Goal: Information Seeking & Learning: Check status

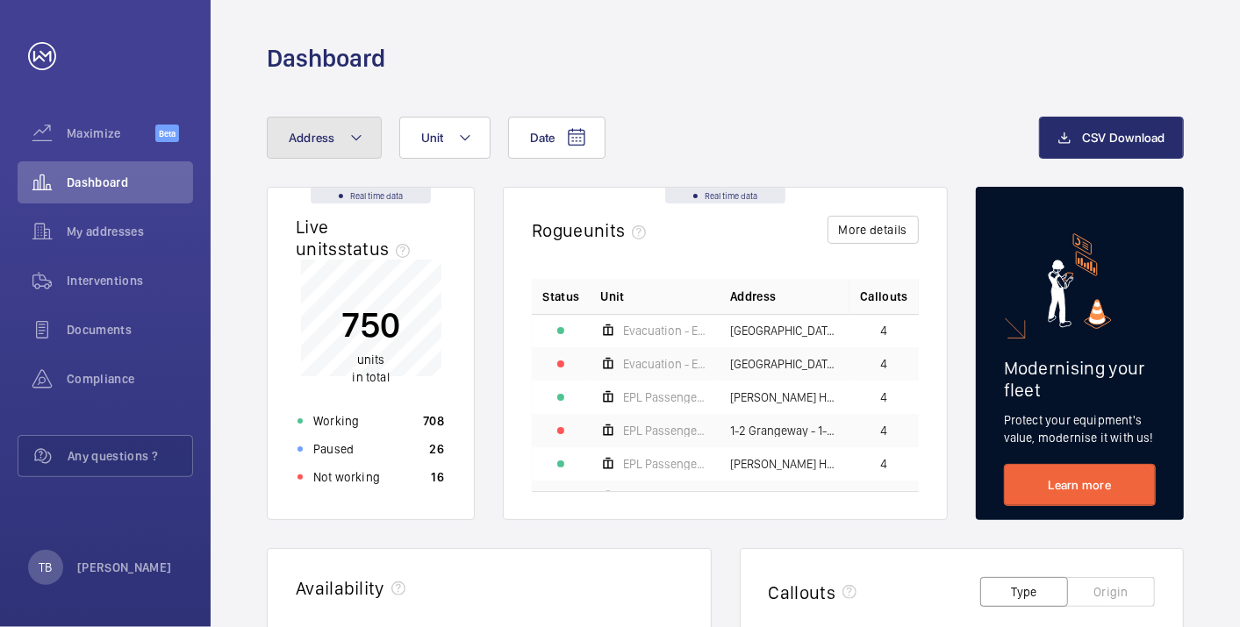
click at [332, 140] on span "Address" at bounding box center [312, 138] width 47 height 14
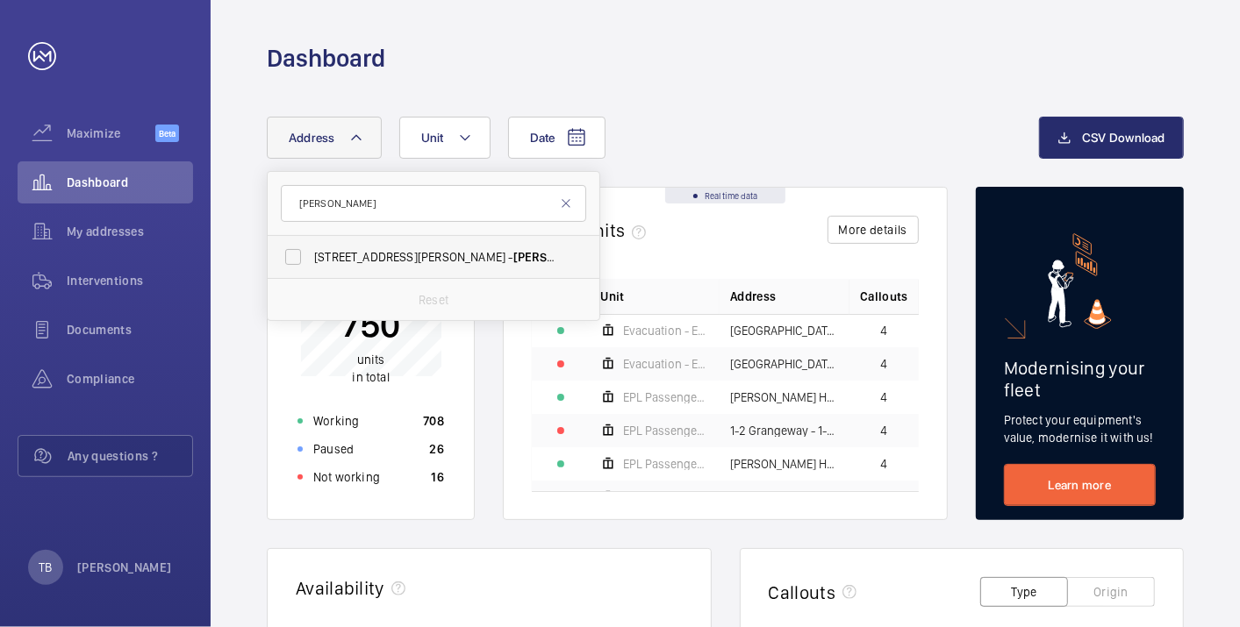
type input "[PERSON_NAME]"
click at [367, 263] on span "[STREET_ADDRESS][PERSON_NAME][PERSON_NAME]" at bounding box center [434, 257] width 241 height 18
click at [311, 263] on input "[STREET_ADDRESS][PERSON_NAME][PERSON_NAME]" at bounding box center [293, 257] width 35 height 35
checkbox input "true"
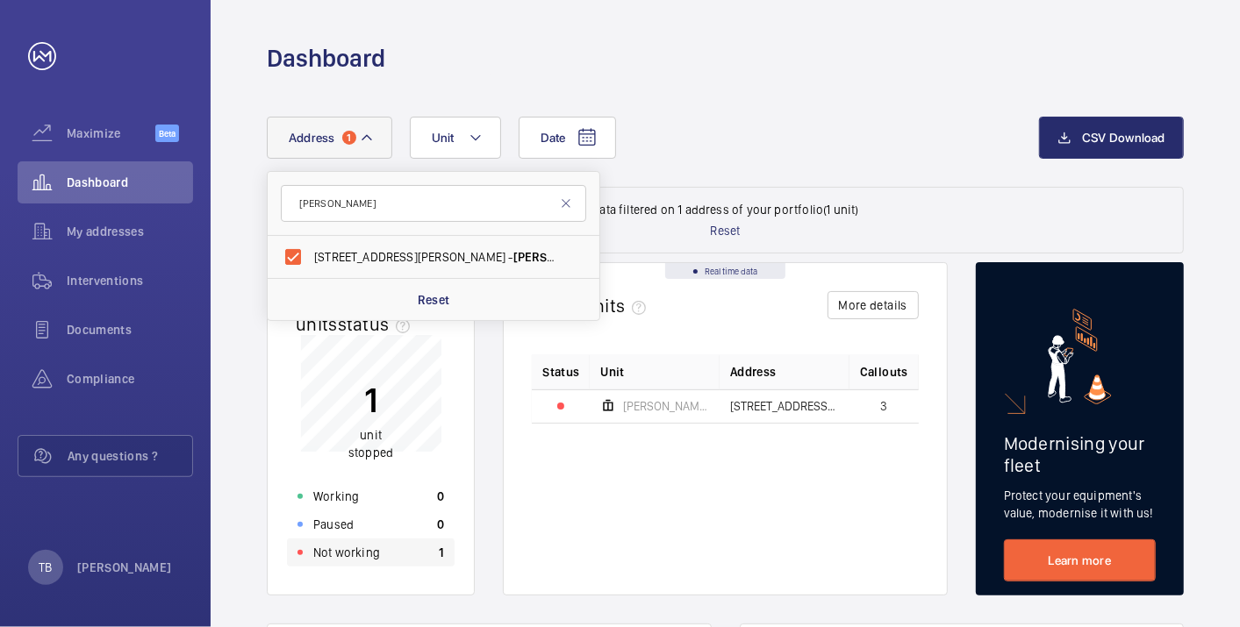
click at [376, 551] on p "Not working" at bounding box center [346, 553] width 67 height 18
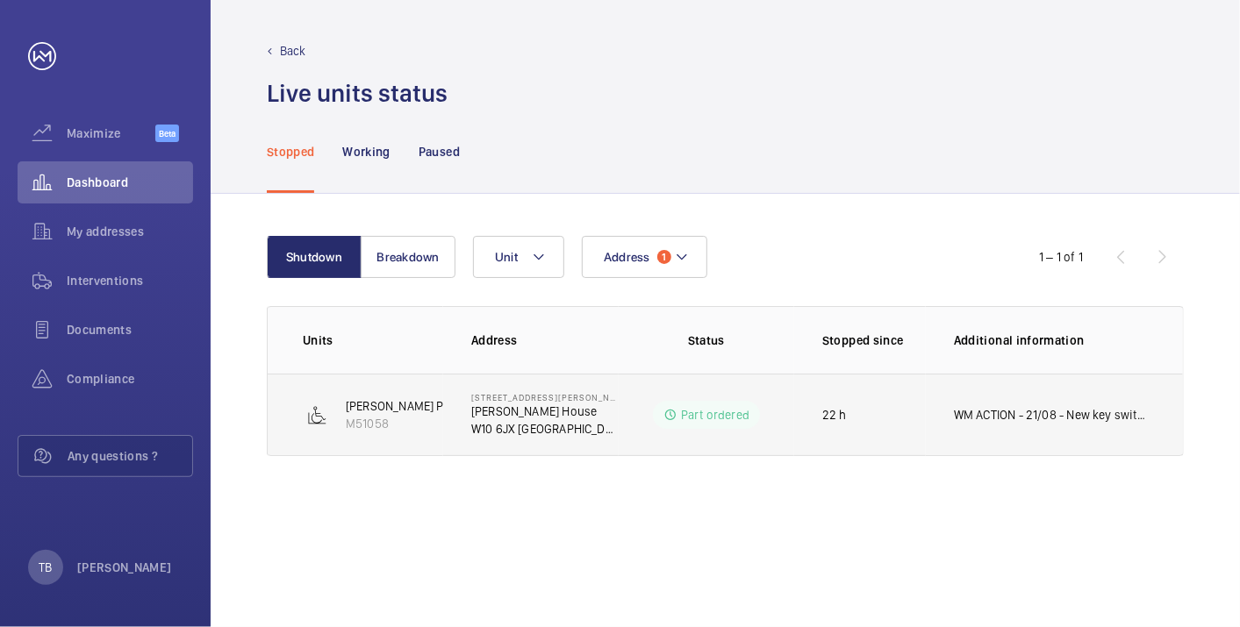
click at [1012, 417] on p "WM ACTION - 21/08 - New key switch on order due in [DATE]" at bounding box center [1051, 415] width 194 height 18
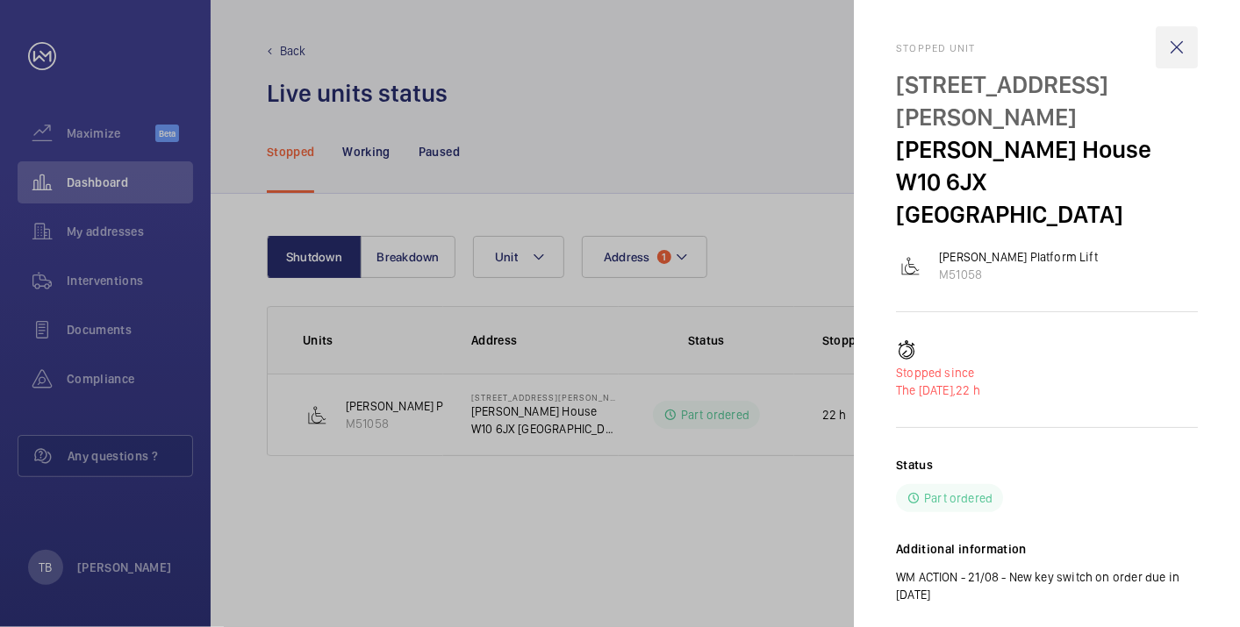
click at [1173, 53] on wm-front-icon-button at bounding box center [1177, 47] width 42 height 42
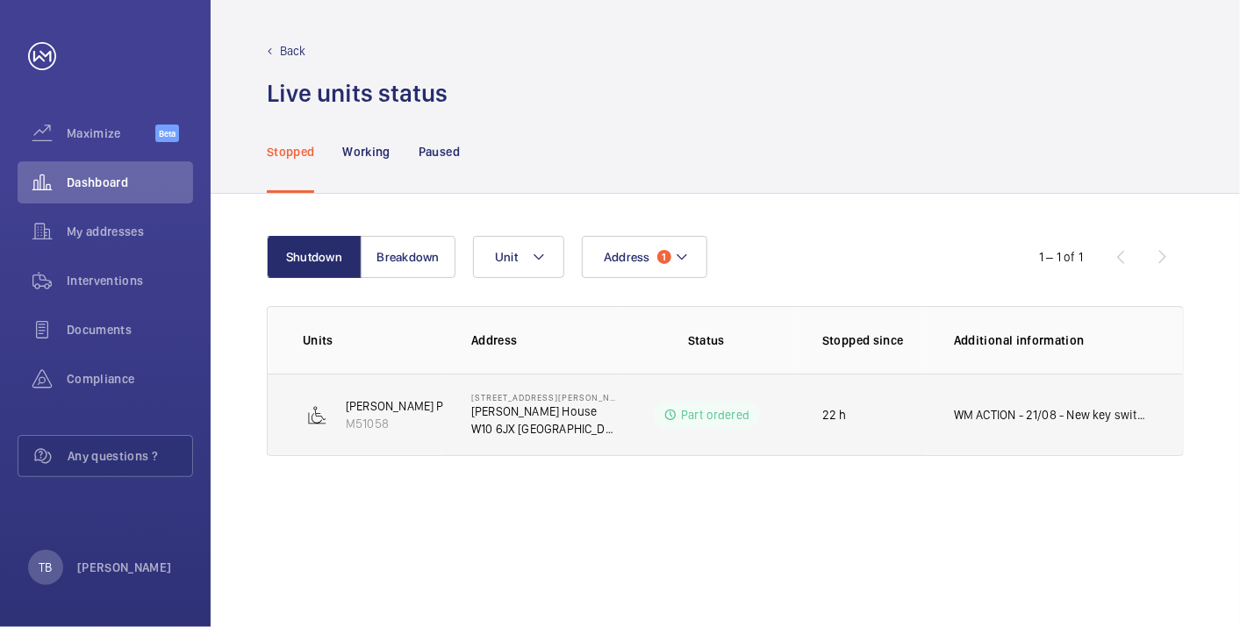
click at [519, 421] on p "W10 6JX [GEOGRAPHIC_DATA]" at bounding box center [544, 429] width 147 height 18
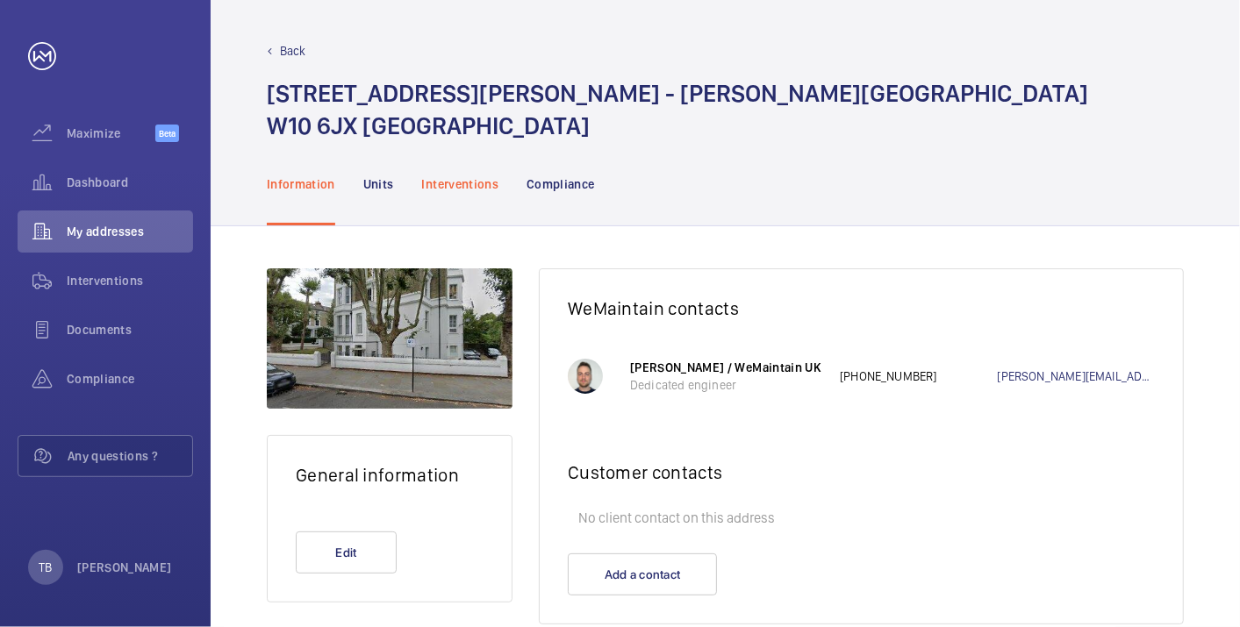
click at [457, 183] on p "Interventions" at bounding box center [460, 184] width 77 height 18
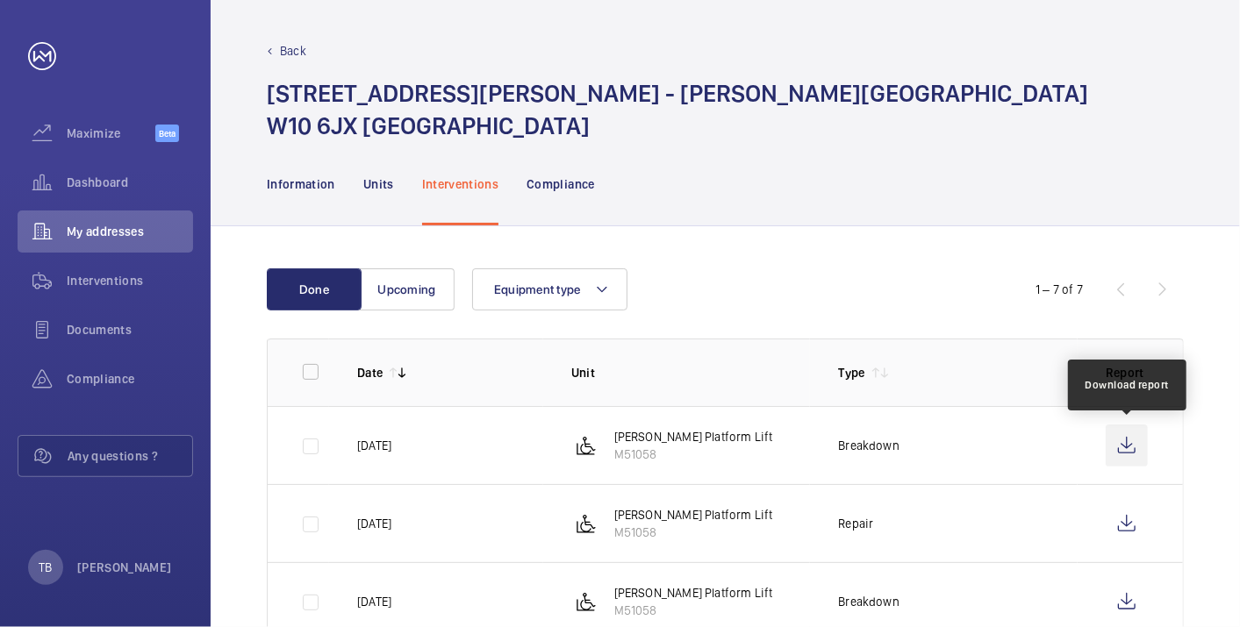
click at [1126, 440] on wm-front-icon-button at bounding box center [1127, 446] width 42 height 42
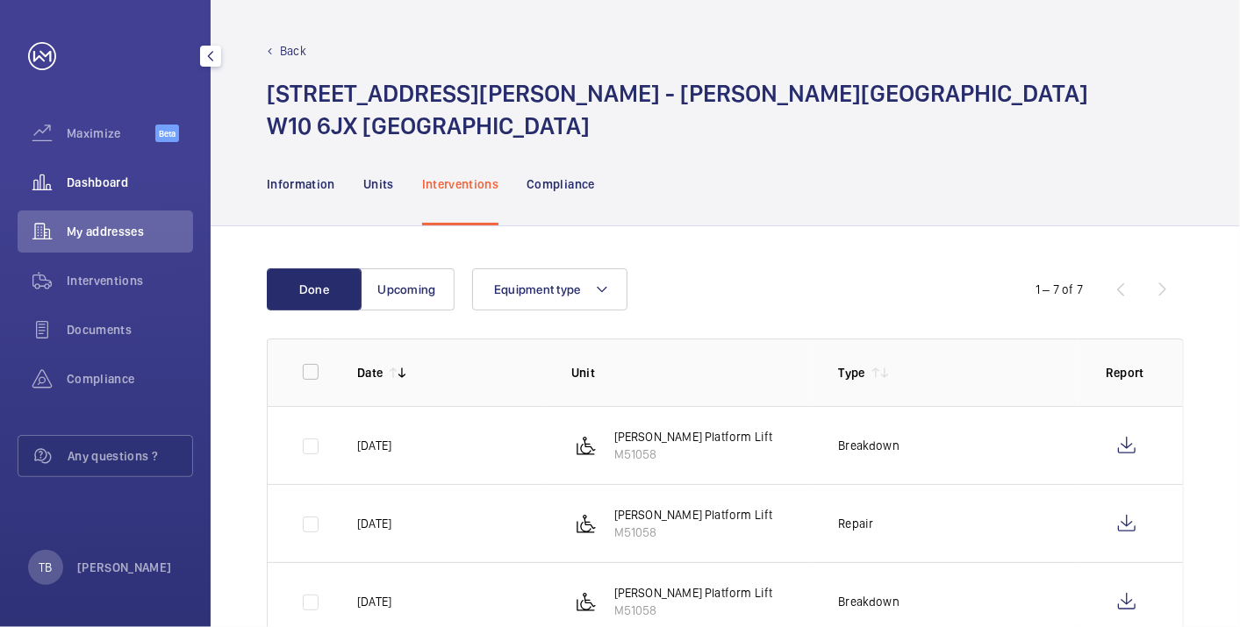
click at [135, 175] on span "Dashboard" at bounding box center [130, 183] width 126 height 18
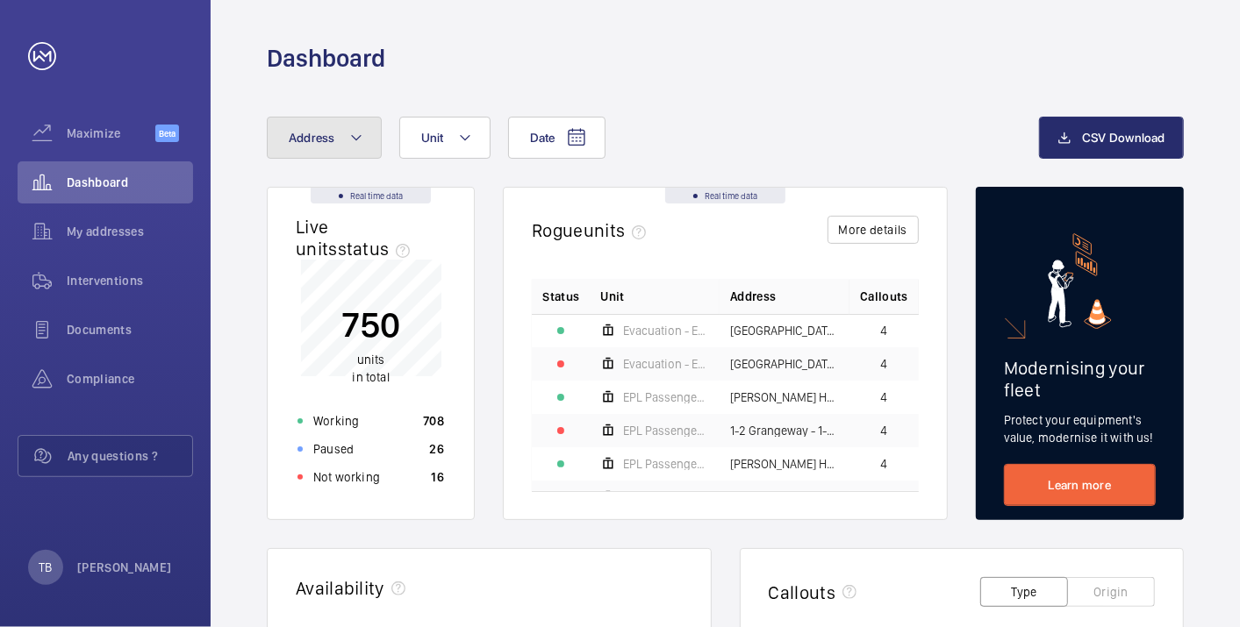
click at [298, 142] on span "Address" at bounding box center [312, 138] width 47 height 14
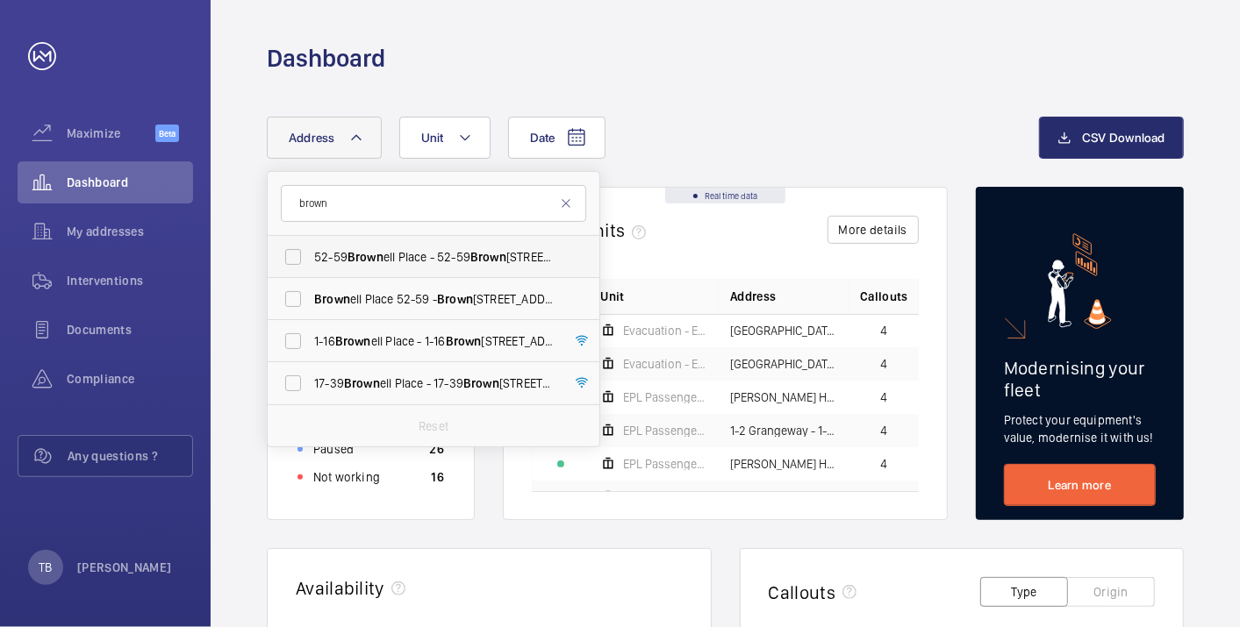
type input "brown"
click at [360, 255] on span "Brown" at bounding box center [365, 257] width 36 height 14
click at [311, 255] on input "[STREET_ADDRESS]" at bounding box center [293, 257] width 35 height 35
checkbox input "true"
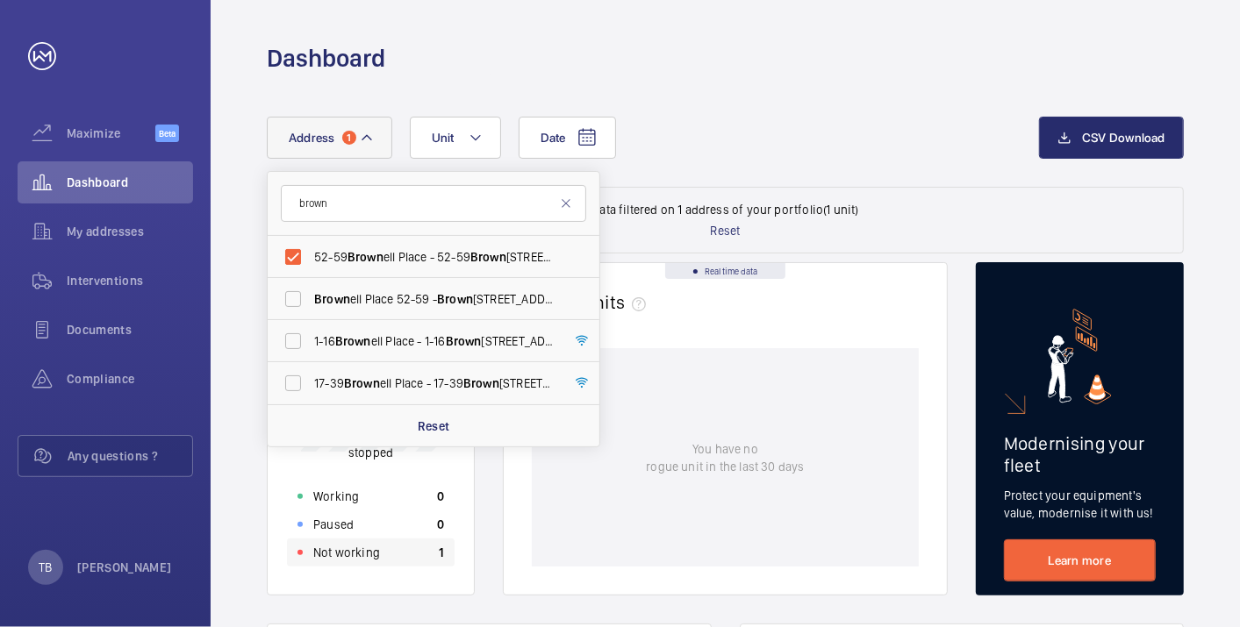
click at [337, 551] on p "Not working" at bounding box center [346, 553] width 67 height 18
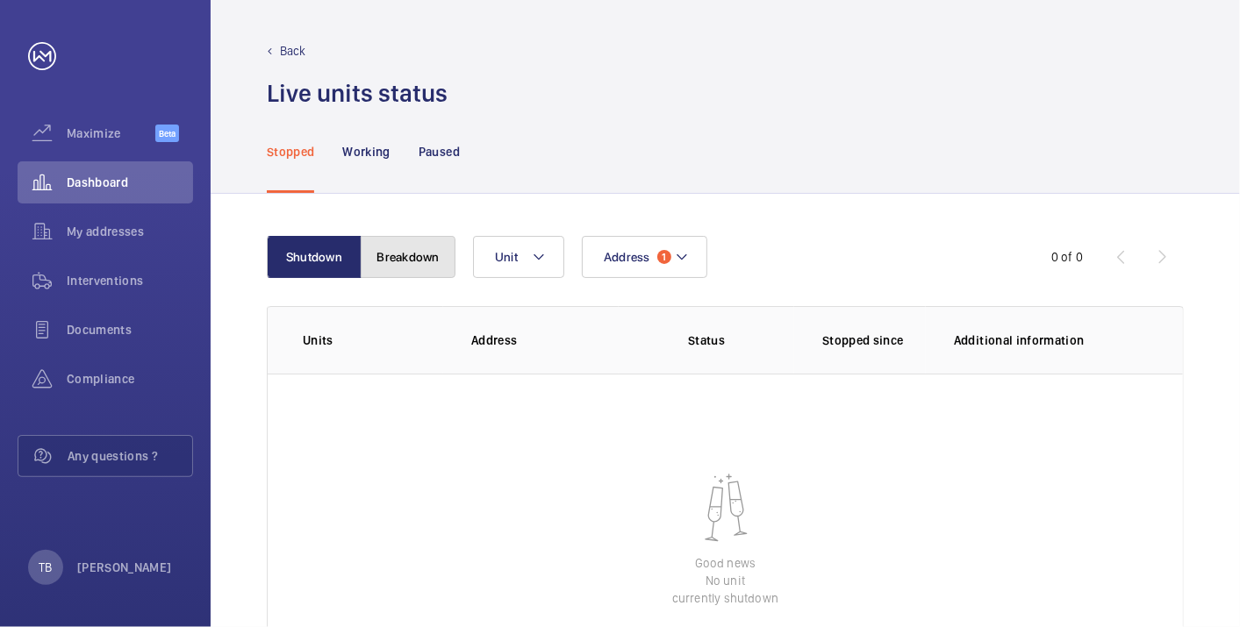
click at [414, 263] on button "Breakdown" at bounding box center [408, 257] width 95 height 42
click at [312, 250] on button "Shutdown" at bounding box center [314, 257] width 95 height 42
click at [433, 151] on p "Paused" at bounding box center [439, 152] width 41 height 18
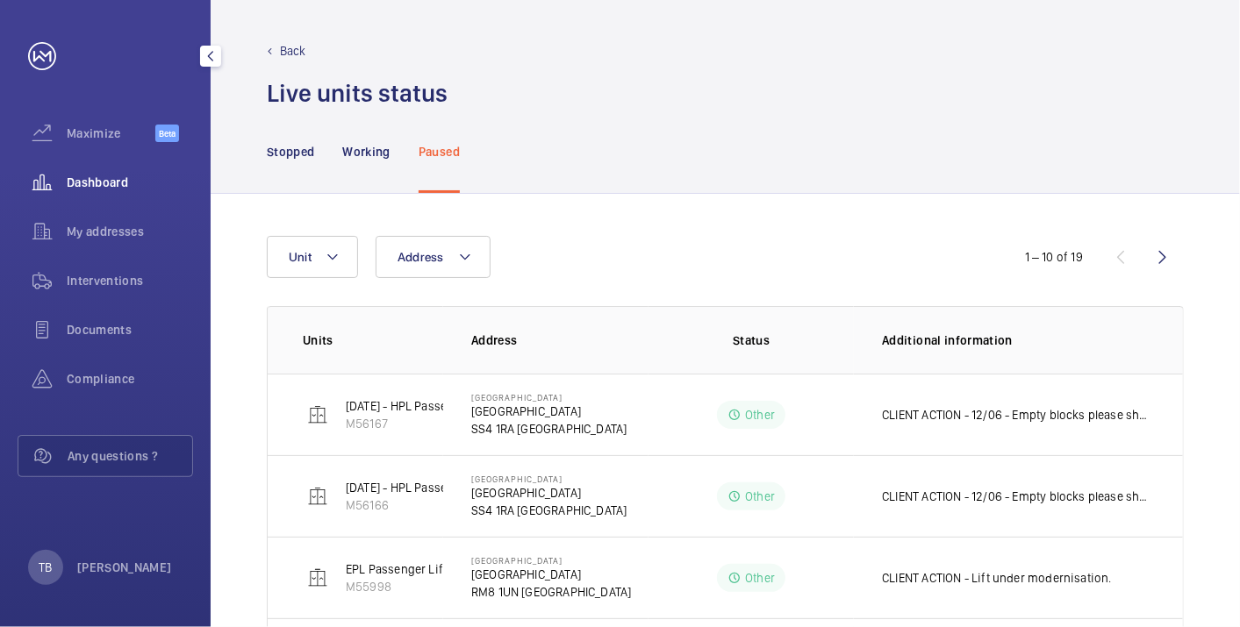
click at [105, 181] on span "Dashboard" at bounding box center [130, 183] width 126 height 18
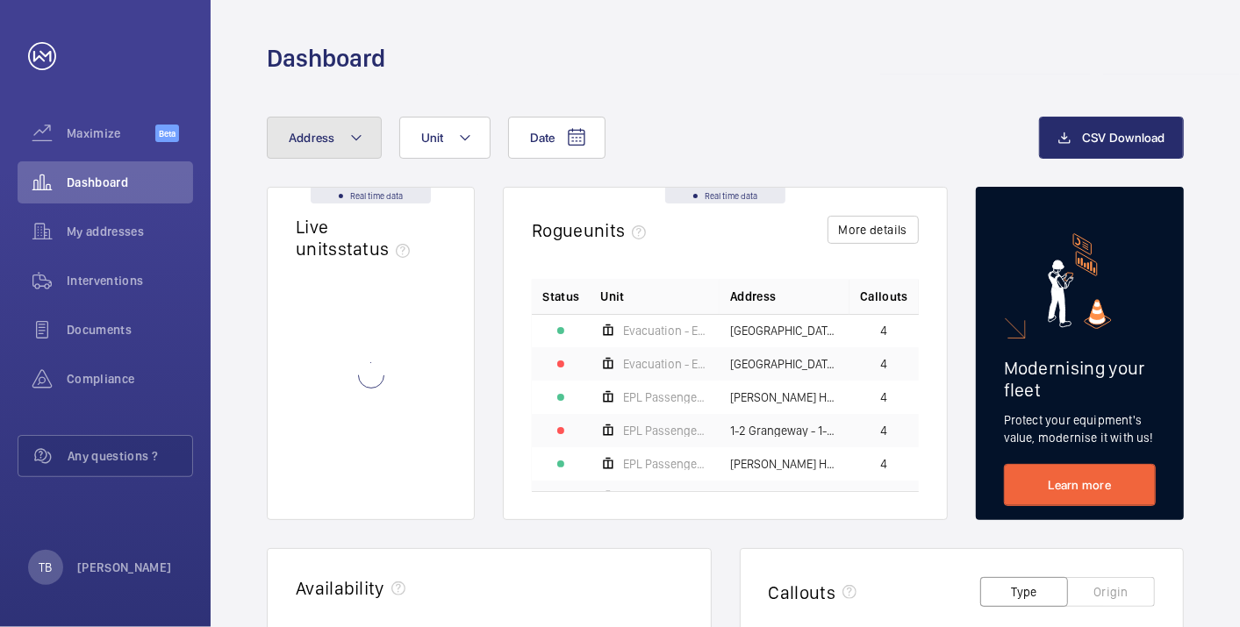
click at [319, 133] on span "Address" at bounding box center [312, 138] width 47 height 14
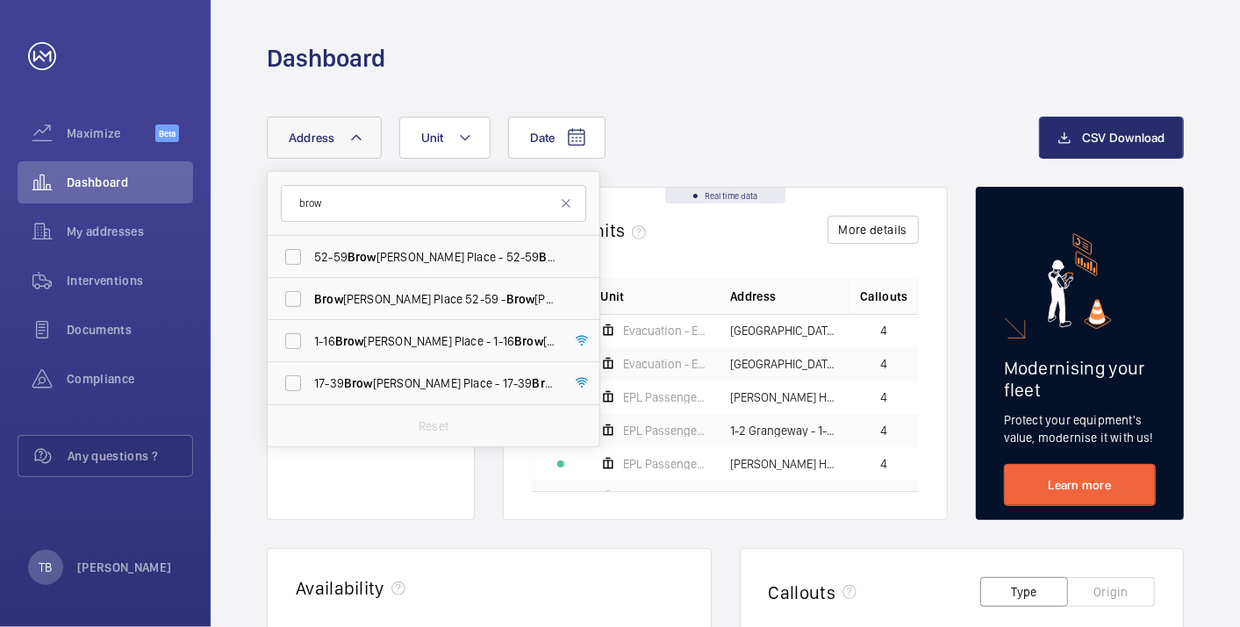
type input "brow"
click at [832, 53] on div "Dashboard" at bounding box center [725, 58] width 917 height 32
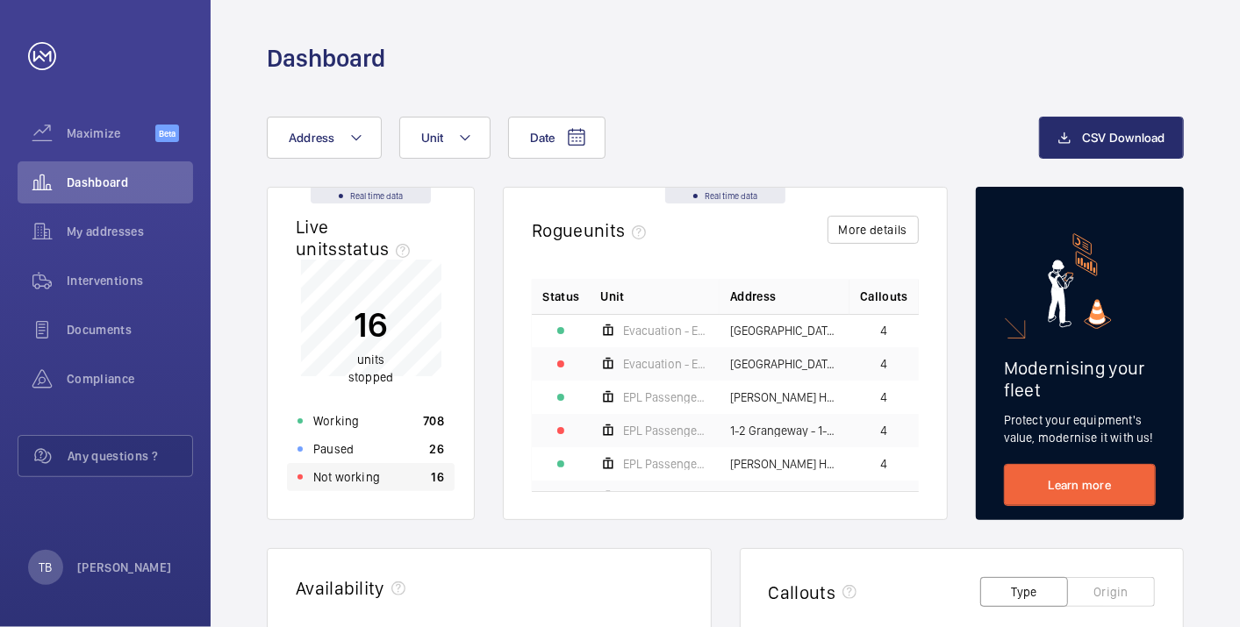
click at [392, 483] on div "Not working 16" at bounding box center [371, 477] width 168 height 28
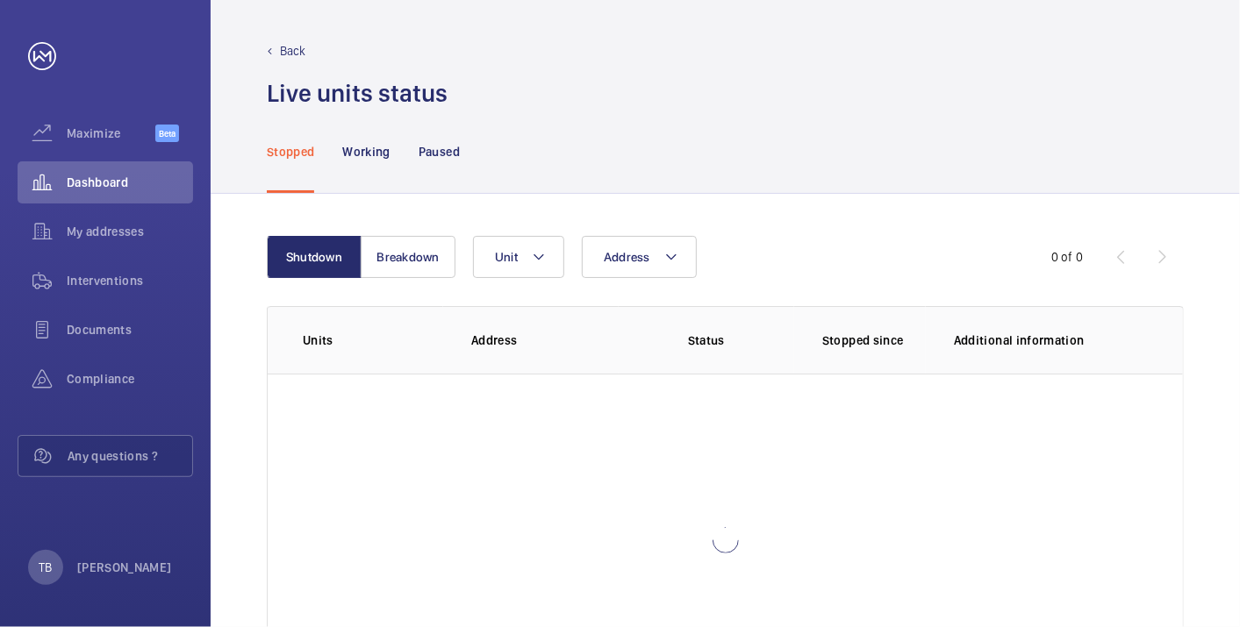
scroll to position [120, 0]
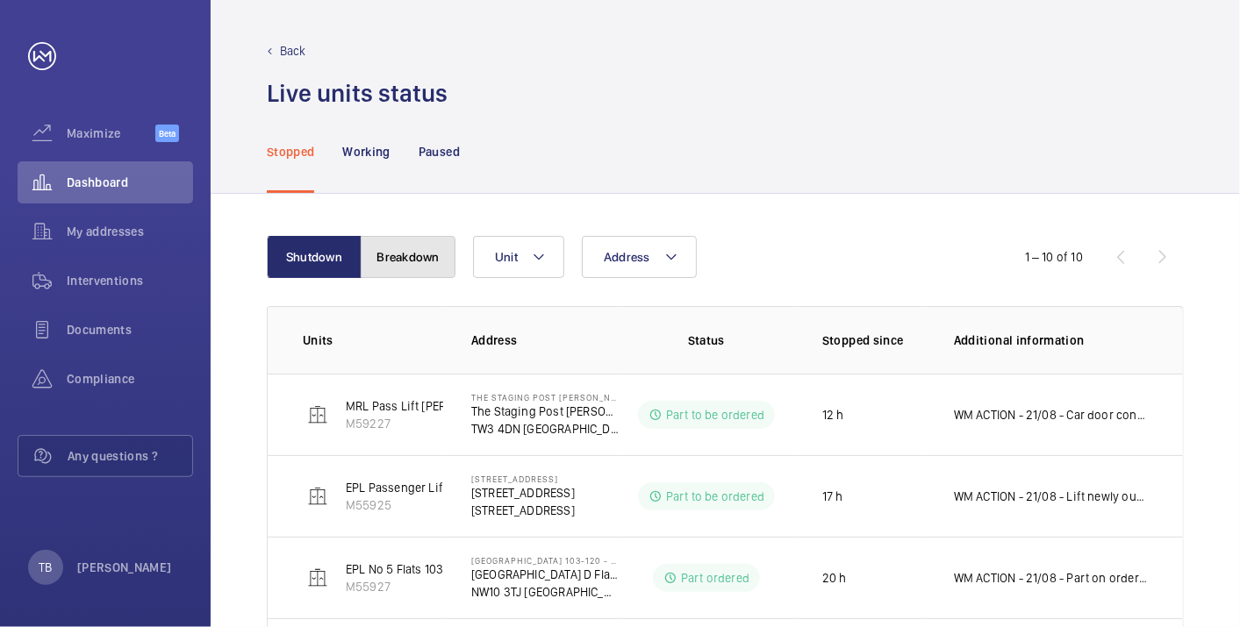
click at [416, 255] on button "Breakdown" at bounding box center [408, 257] width 95 height 42
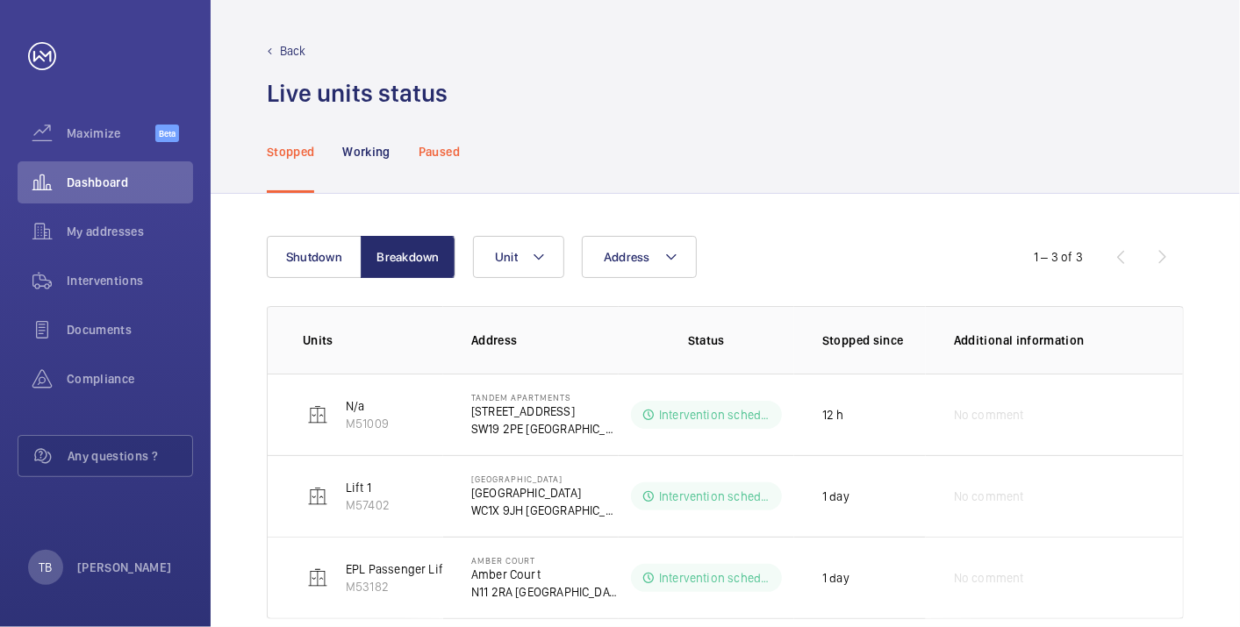
click at [452, 143] on p "Paused" at bounding box center [439, 152] width 41 height 18
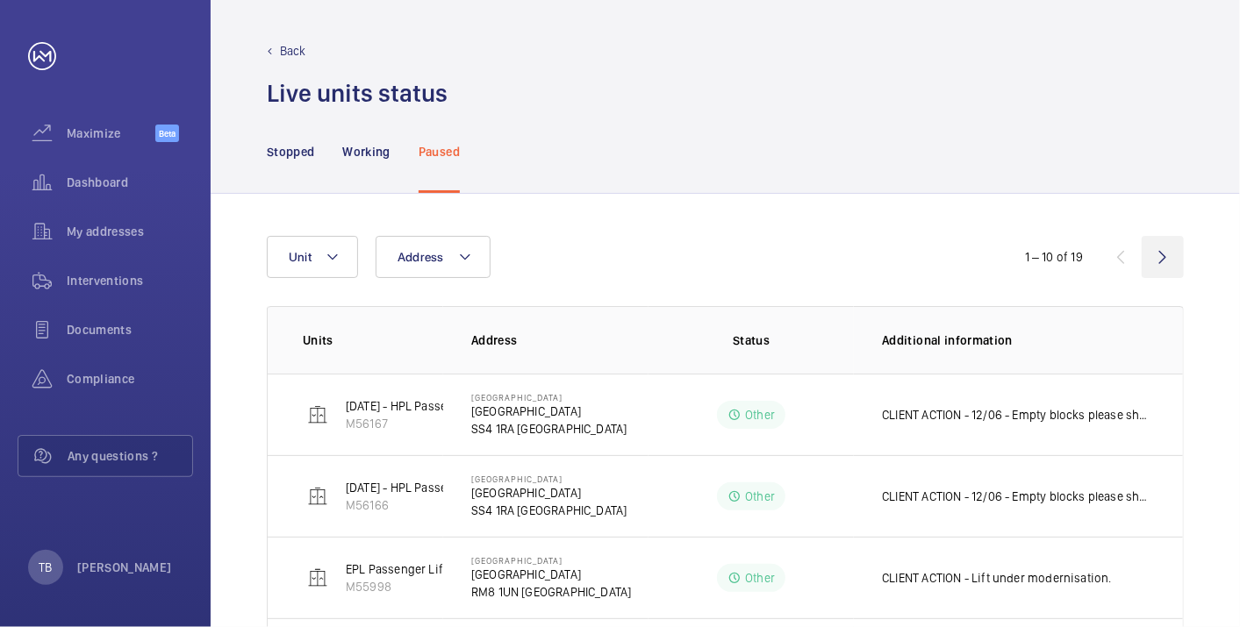
click at [1157, 256] on wm-front-icon-button at bounding box center [1162, 257] width 42 height 42
click at [122, 182] on span "Dashboard" at bounding box center [130, 183] width 126 height 18
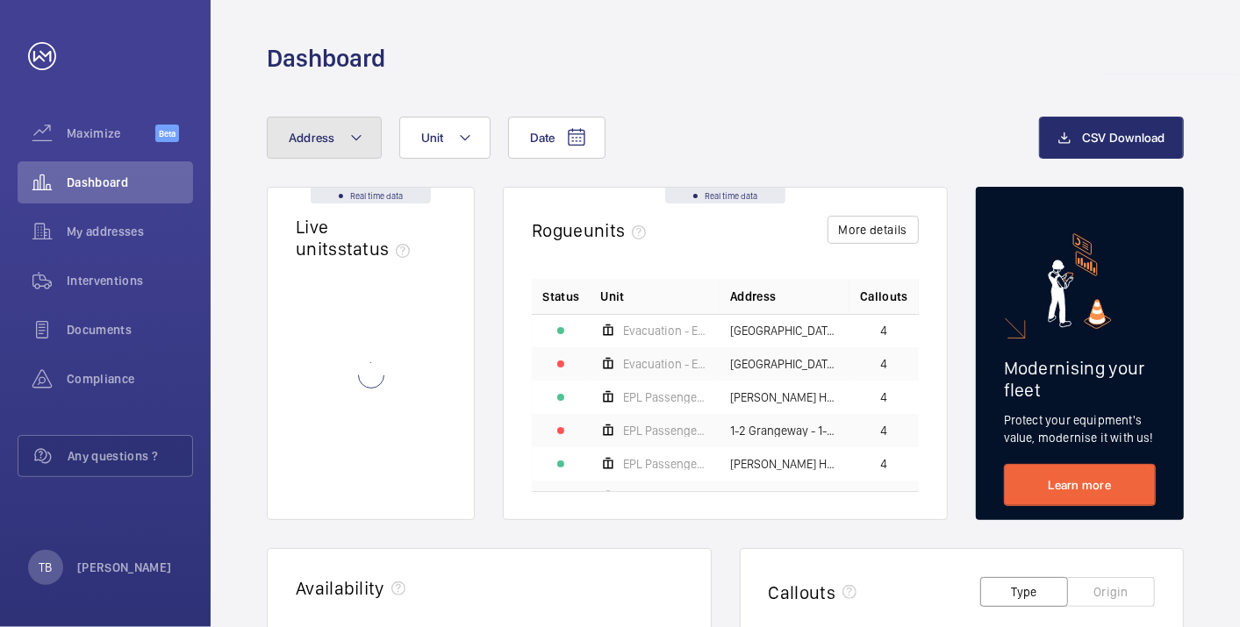
click at [321, 140] on span "Address" at bounding box center [312, 138] width 47 height 14
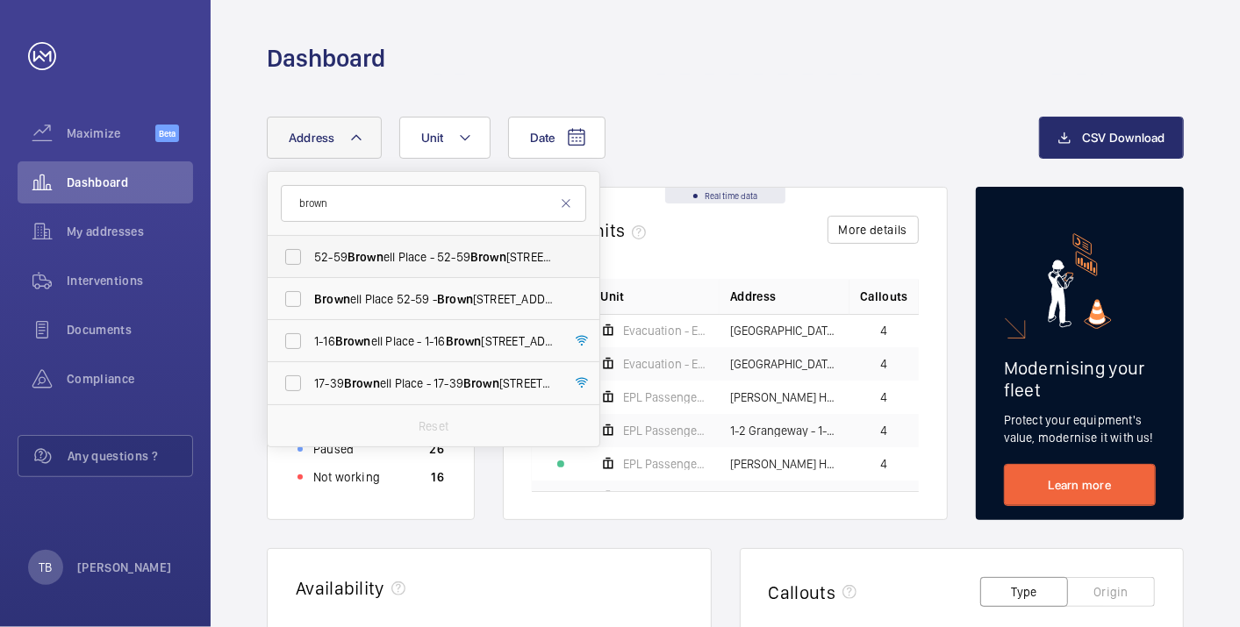
type input "brown"
click at [369, 244] on label "[STREET_ADDRESS]" at bounding box center [420, 257] width 305 height 42
click at [311, 244] on input "[STREET_ADDRESS]" at bounding box center [293, 257] width 35 height 35
checkbox input "true"
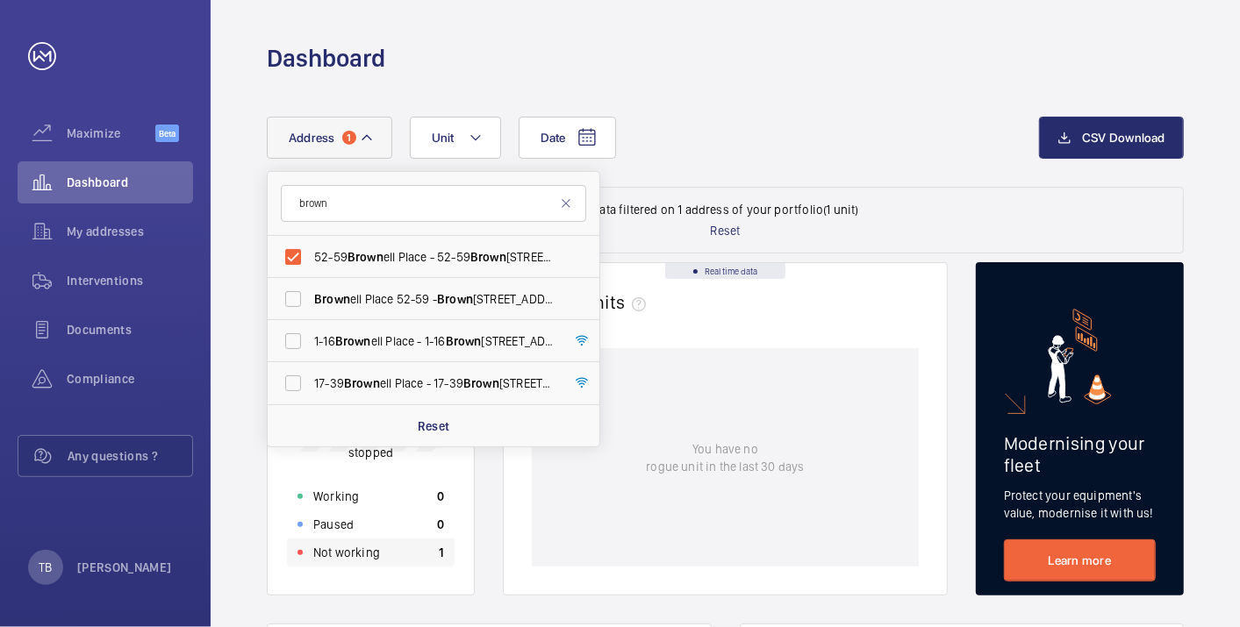
click at [370, 551] on p "Not working" at bounding box center [346, 553] width 67 height 18
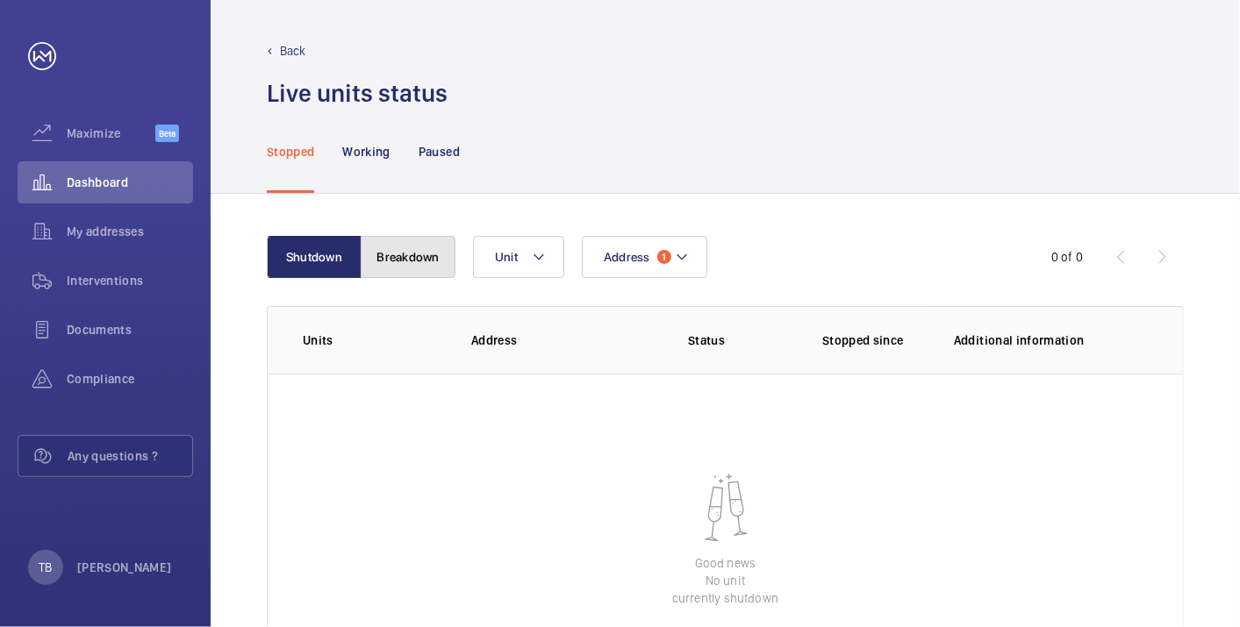
click at [418, 268] on button "Breakdown" at bounding box center [408, 257] width 95 height 42
click at [322, 230] on div "Shutdown Breakdown Address 1 Unit 0 of 0 Units Address Status Stopped since Add…" at bounding box center [725, 471] width 1029 height 555
click at [320, 255] on button "Shutdown" at bounding box center [314, 257] width 95 height 42
